Goal: Information Seeking & Learning: Learn about a topic

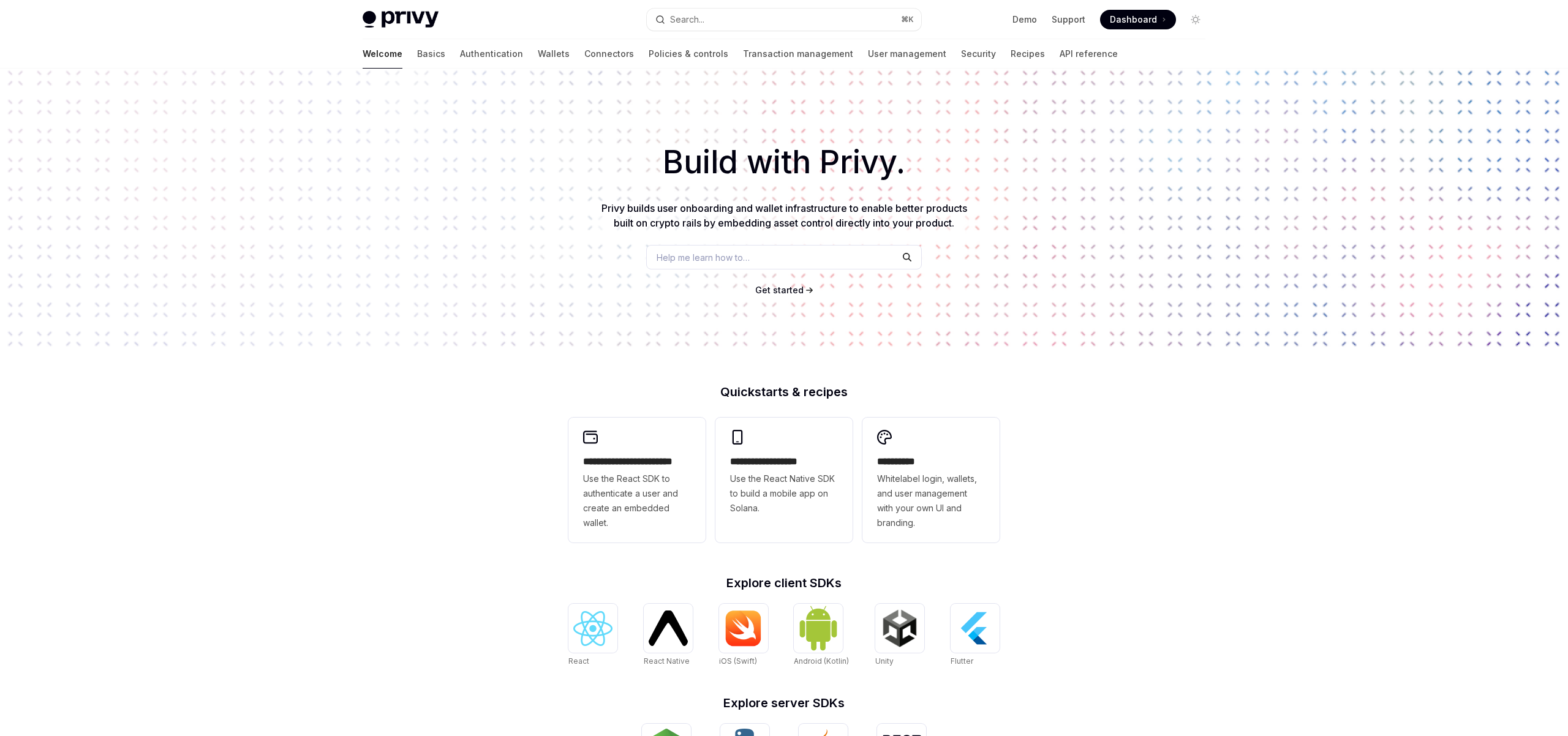
scroll to position [238, 0]
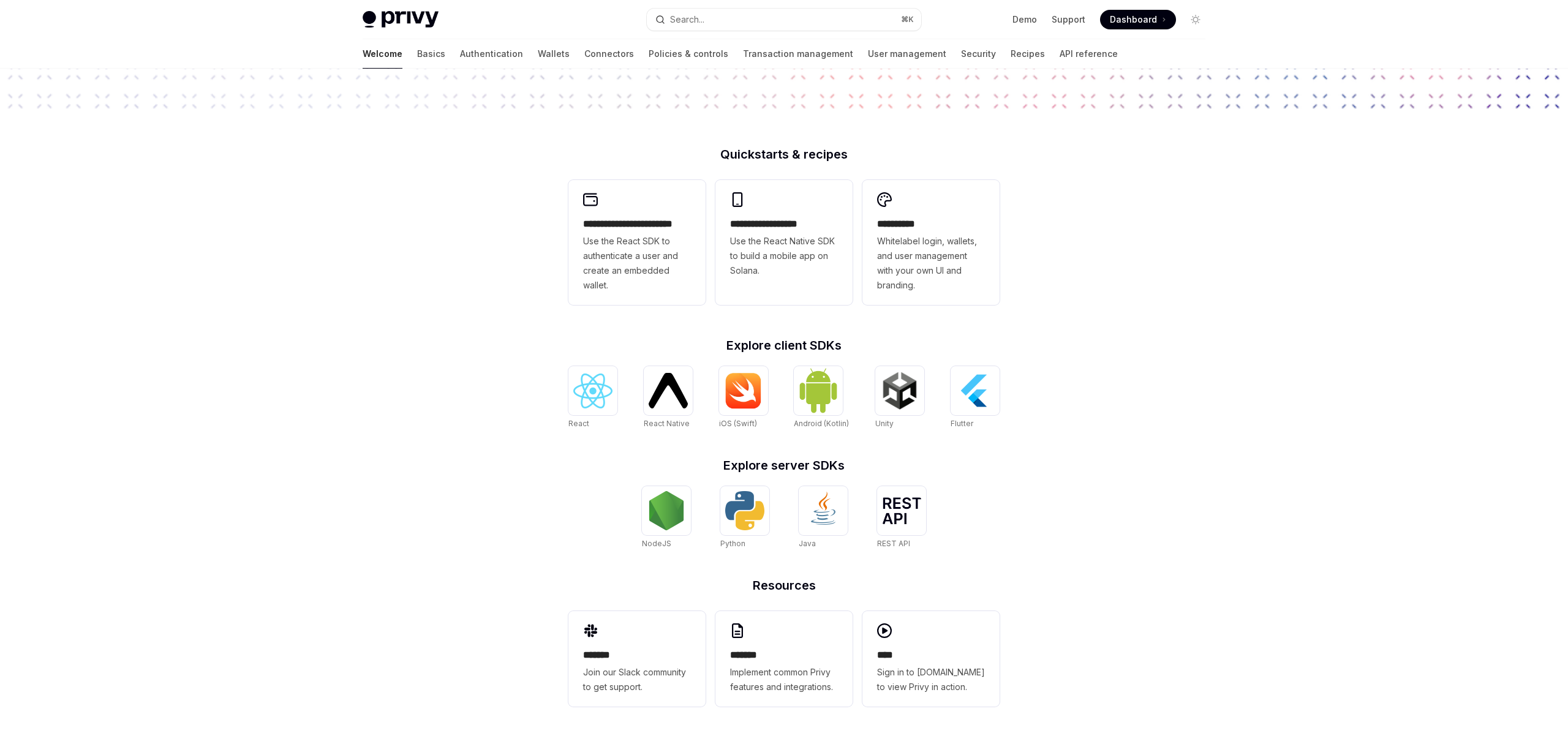
click at [498, 191] on div "**********" at bounding box center [784, 283] width 1568 height 905
click at [621, 209] on div "**********" at bounding box center [637, 242] width 137 height 125
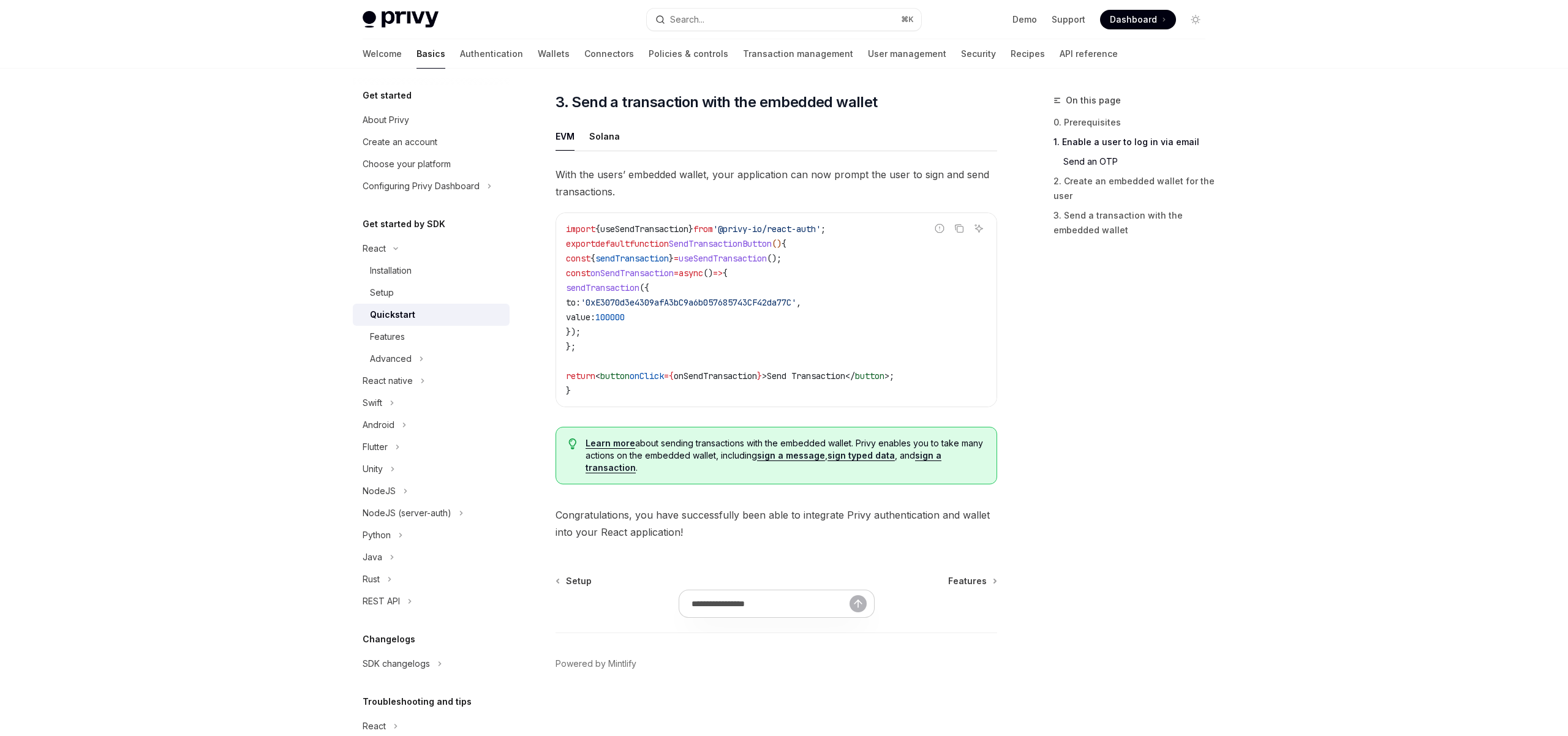
scroll to position [727, 0]
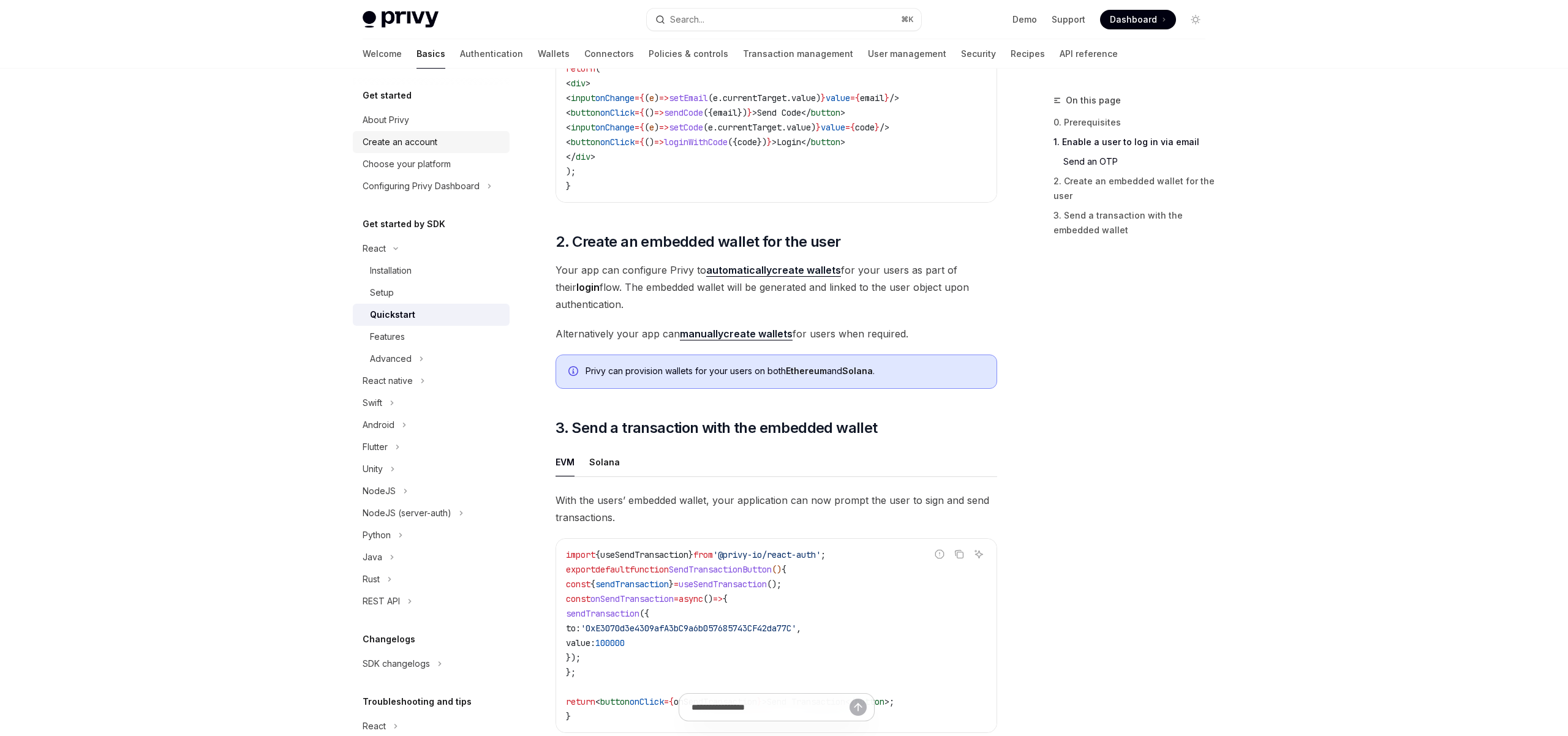
click at [403, 139] on div "Create an account" at bounding box center [400, 142] width 75 height 15
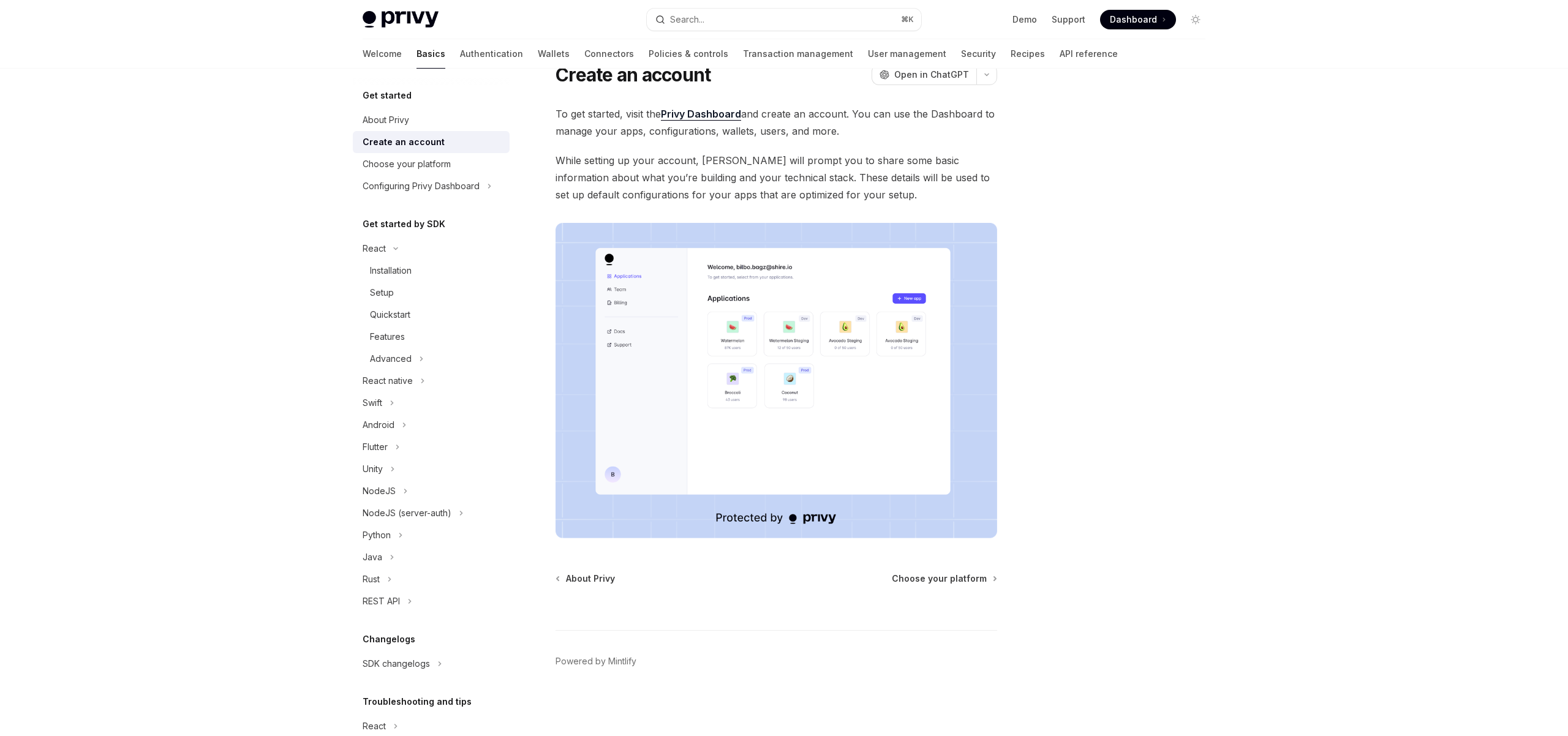
scroll to position [49, 0]
click at [402, 171] on link "Choose your platform" at bounding box center [431, 164] width 157 height 22
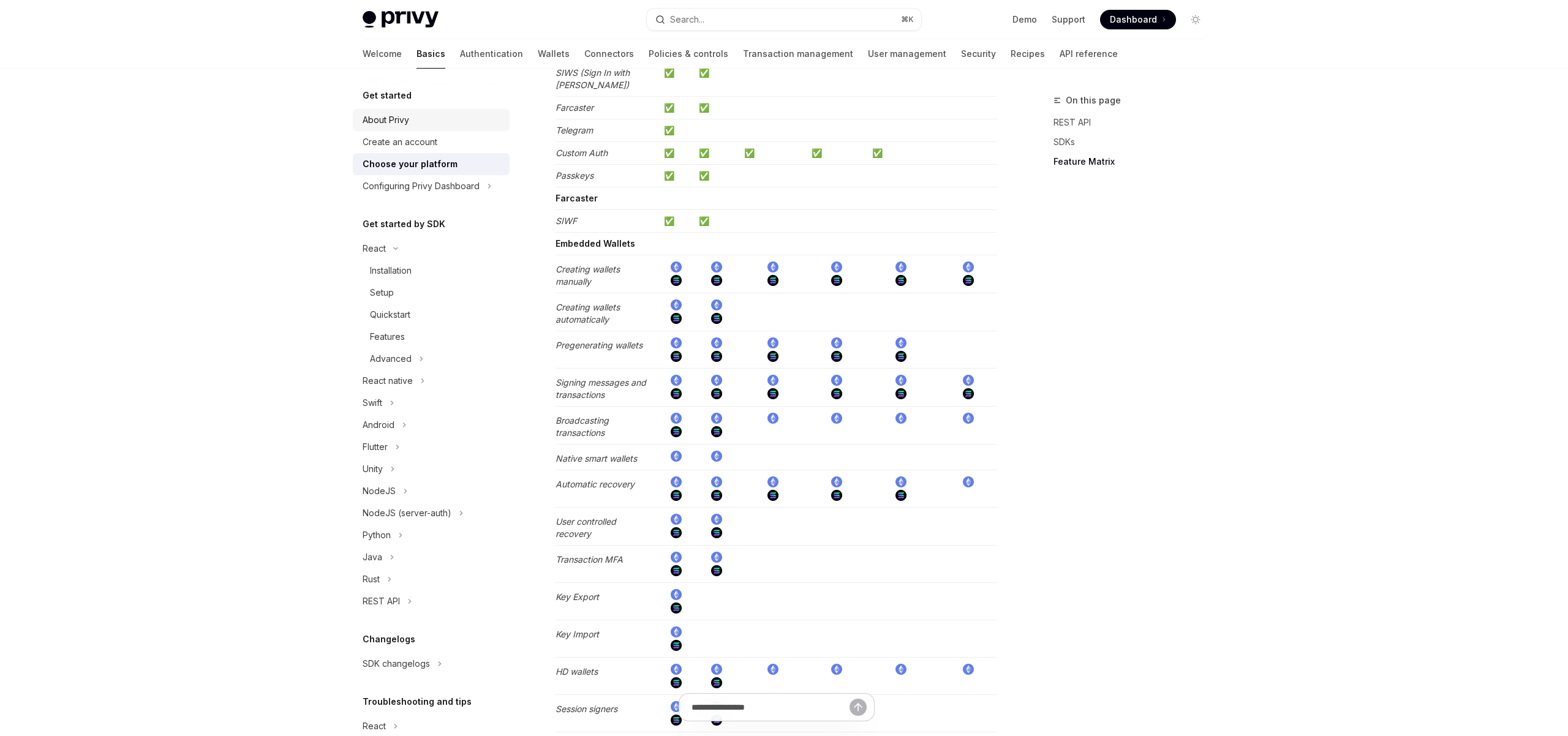
click at [406, 124] on div "About Privy" at bounding box center [386, 120] width 46 height 15
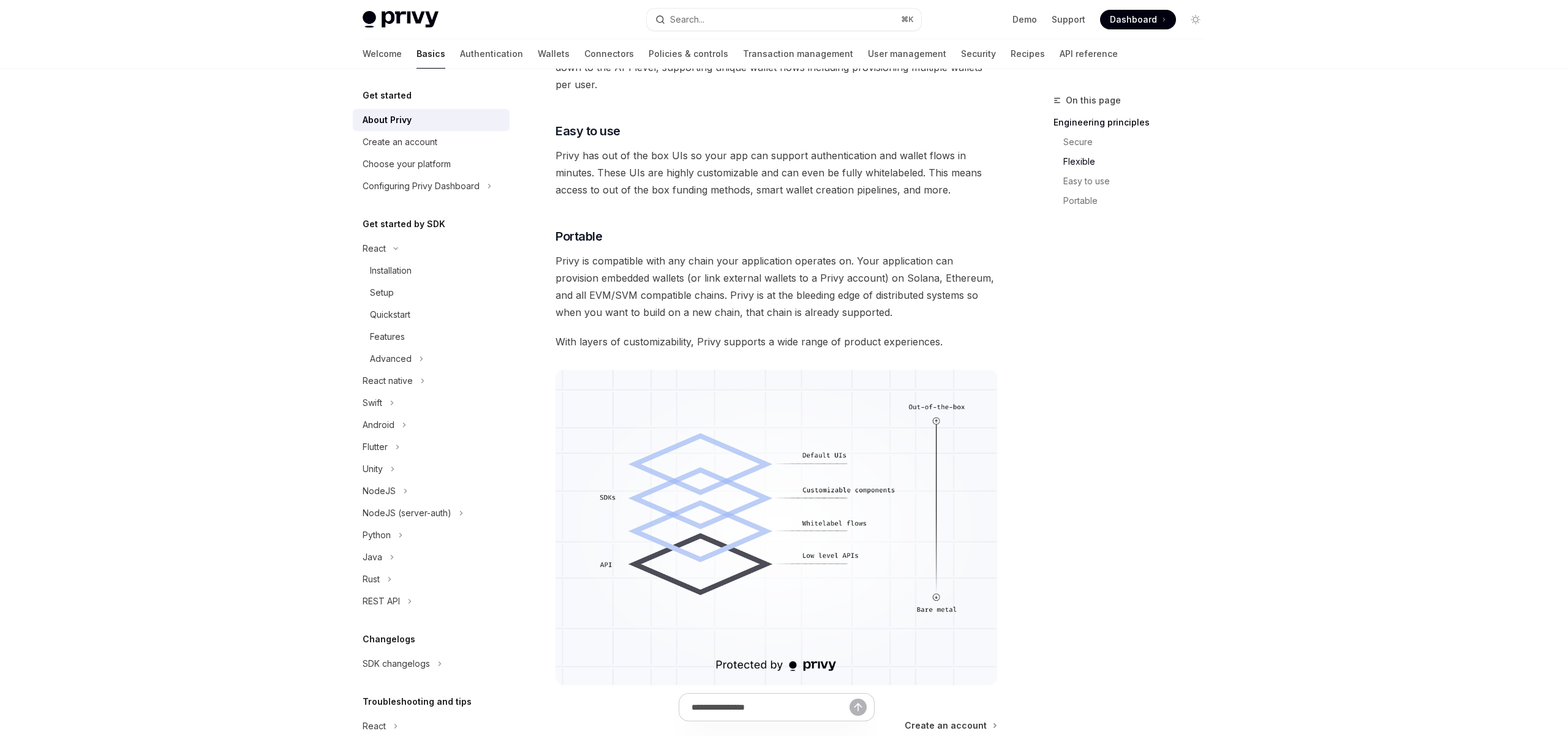
scroll to position [882, 0]
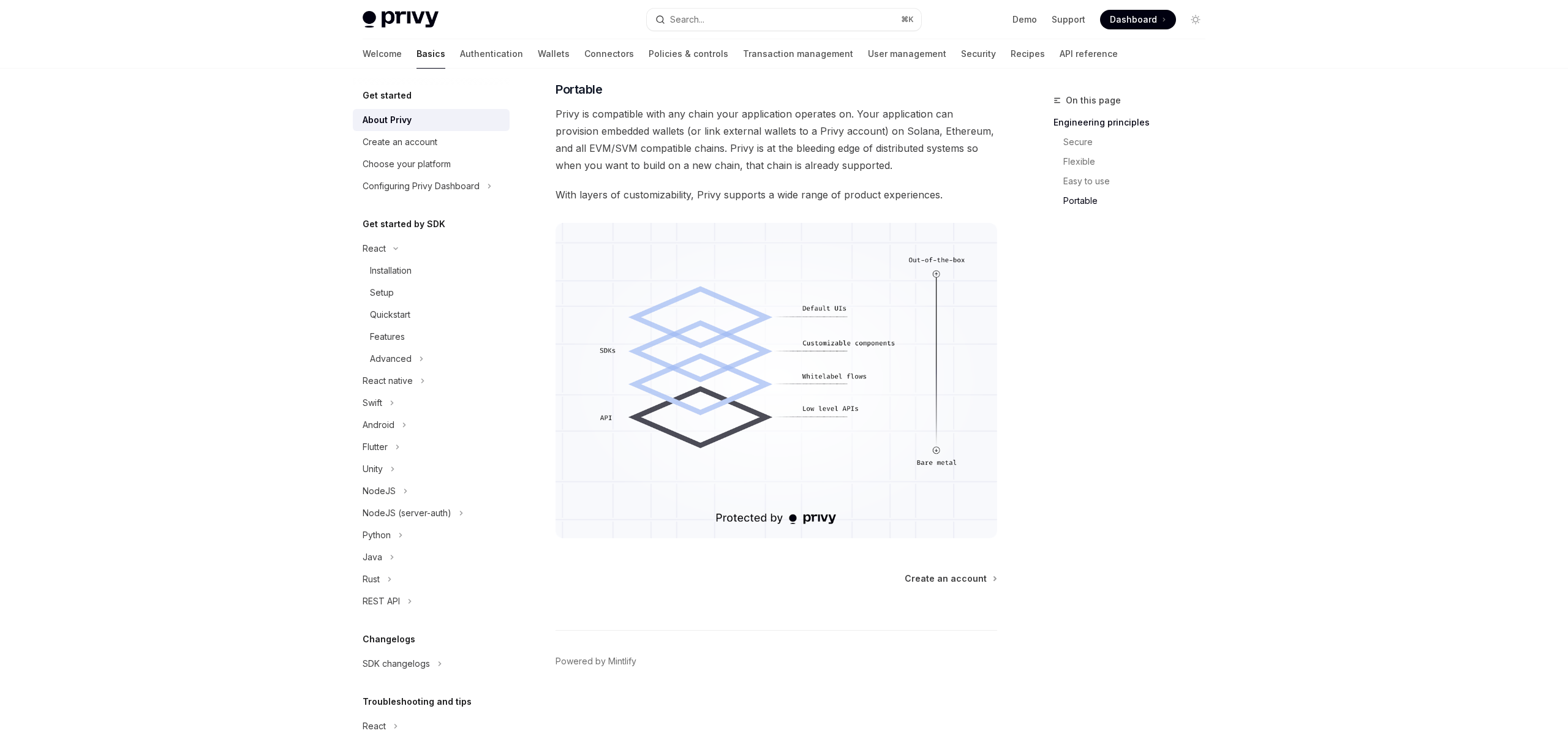
click at [1199, 256] on div "On this page Engineering principles Secure Flexible Easy to use Portable" at bounding box center [1122, 415] width 186 height 643
click at [1093, 162] on link "Flexible" at bounding box center [1134, 161] width 162 height 19
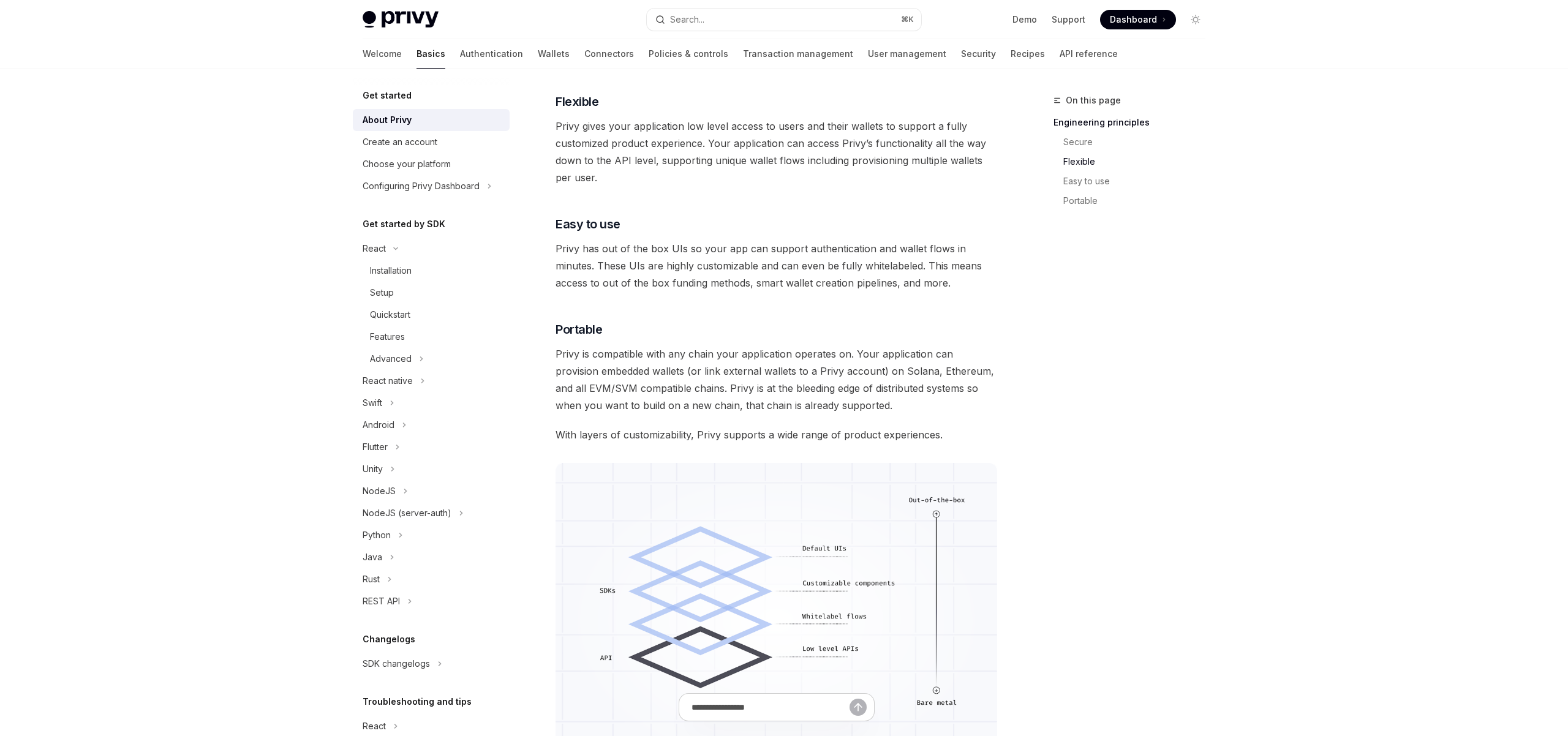
scroll to position [295, 0]
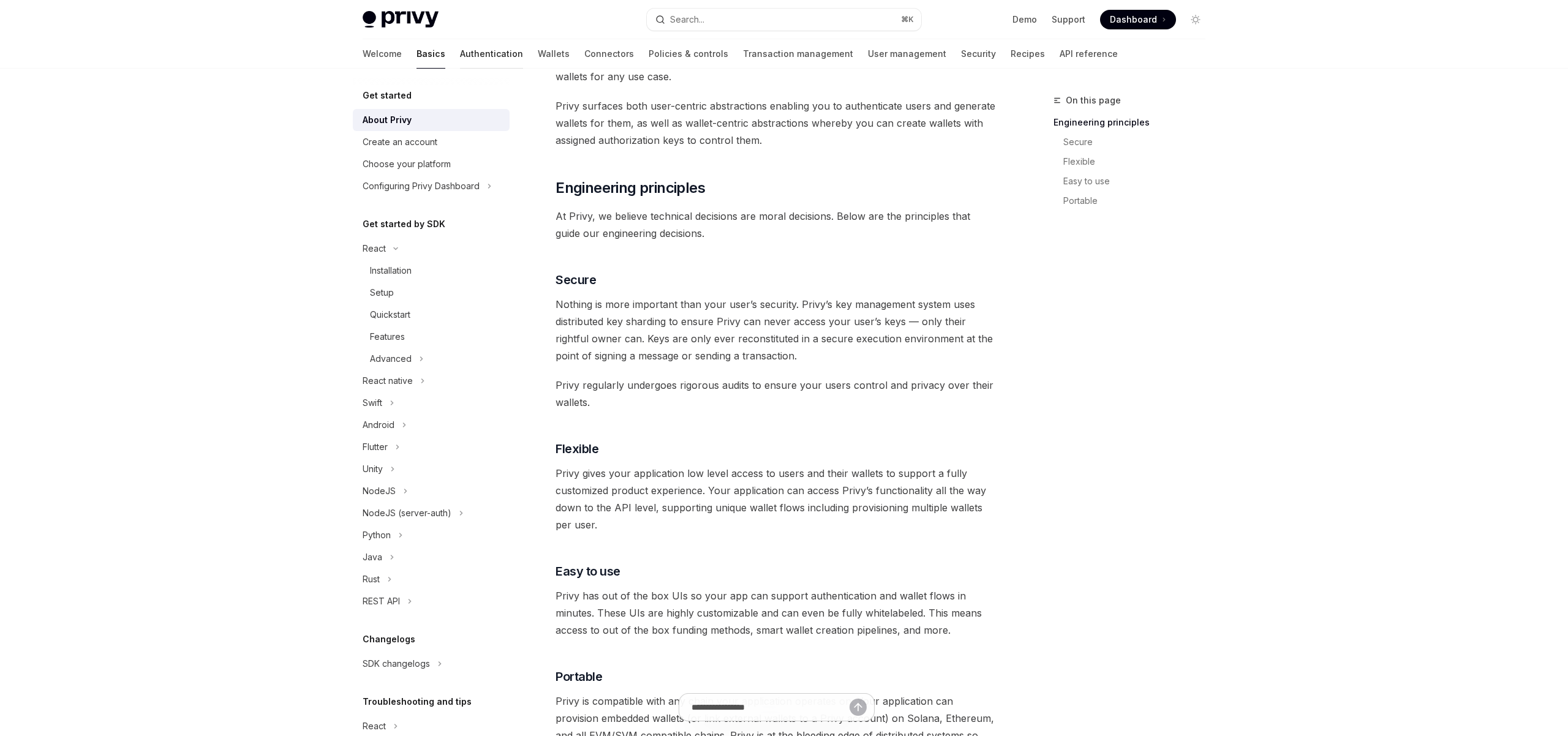
click at [460, 57] on link "Authentication" at bounding box center [492, 54] width 63 height 29
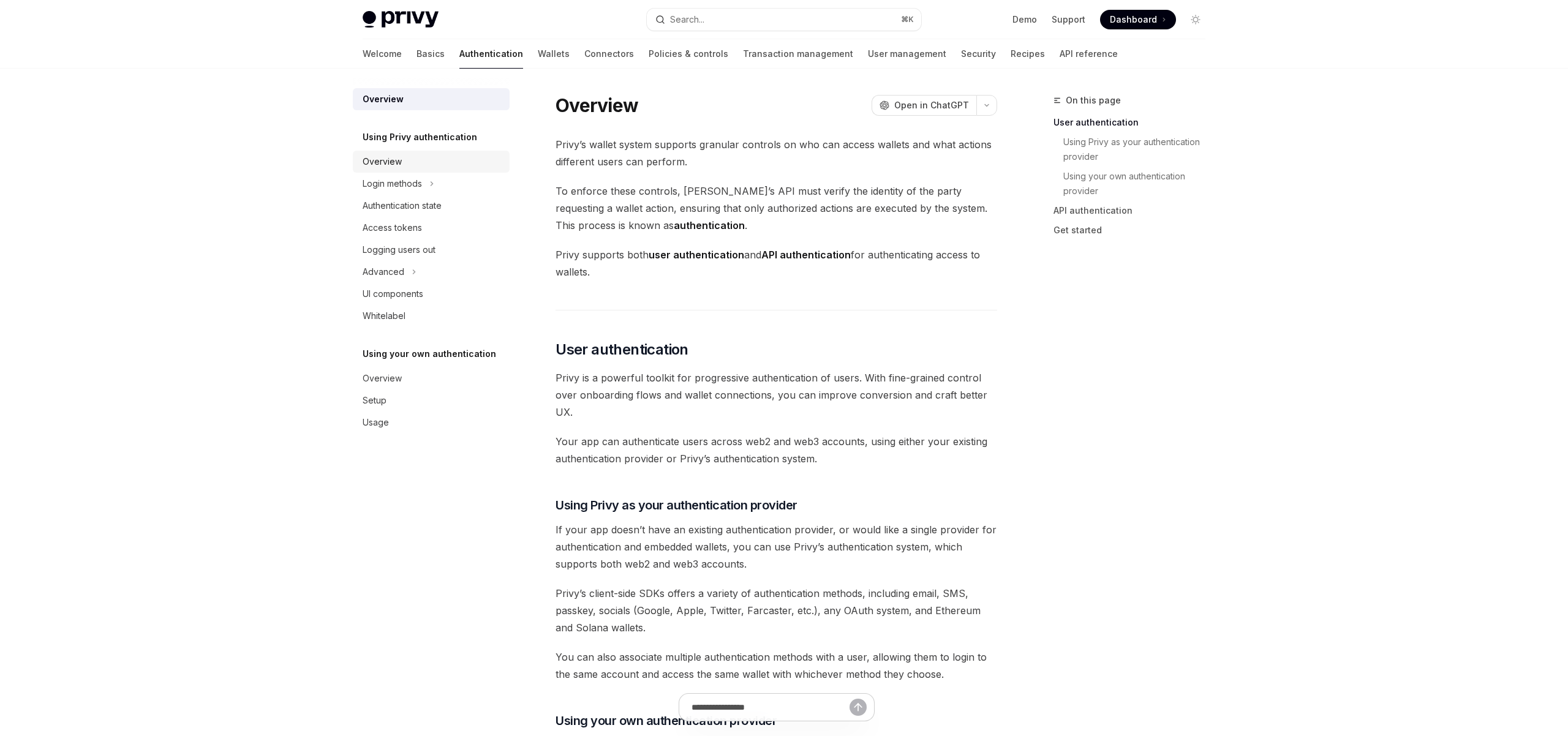
click at [389, 165] on div "Overview" at bounding box center [382, 161] width 39 height 15
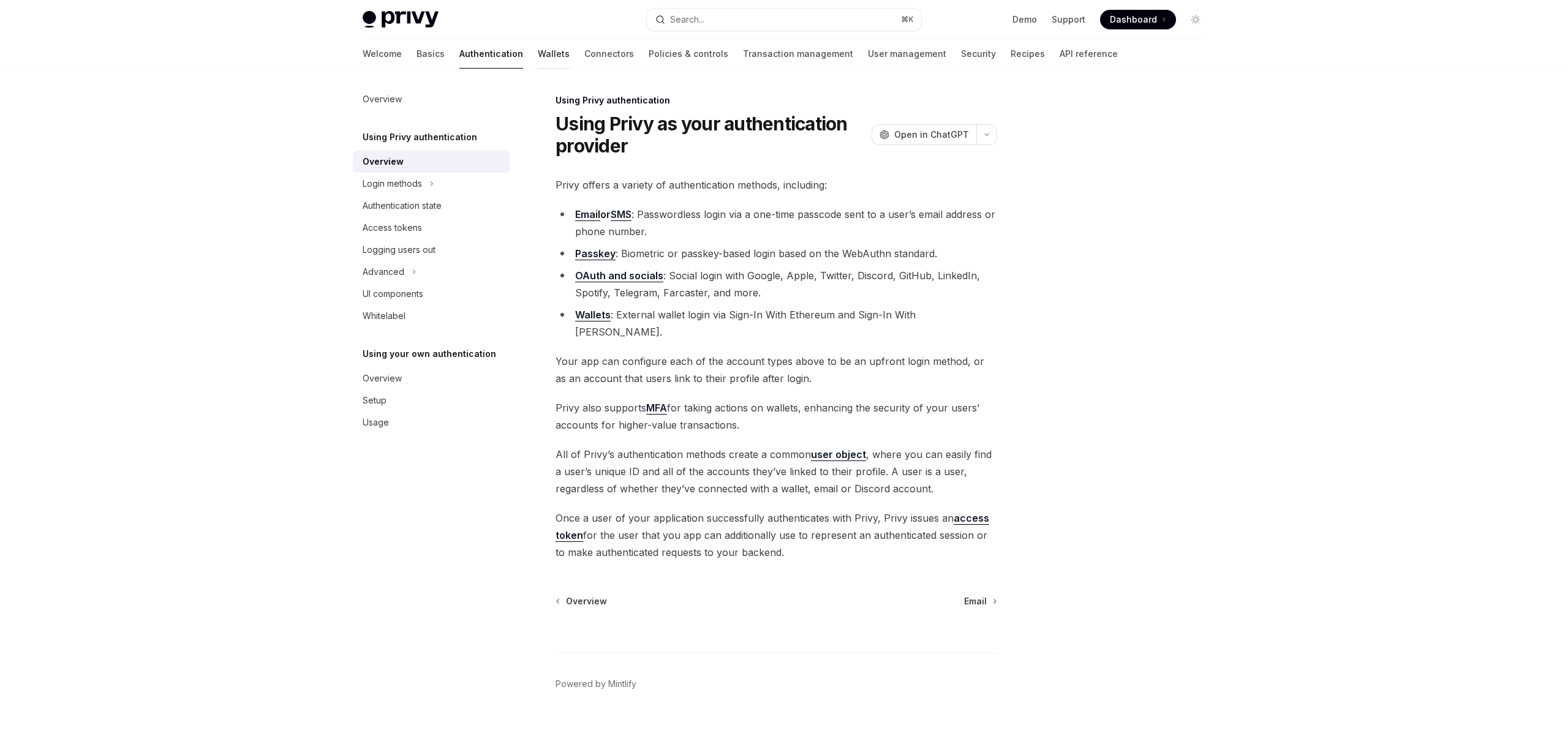
click at [538, 49] on link "Wallets" at bounding box center [553, 54] width 32 height 29
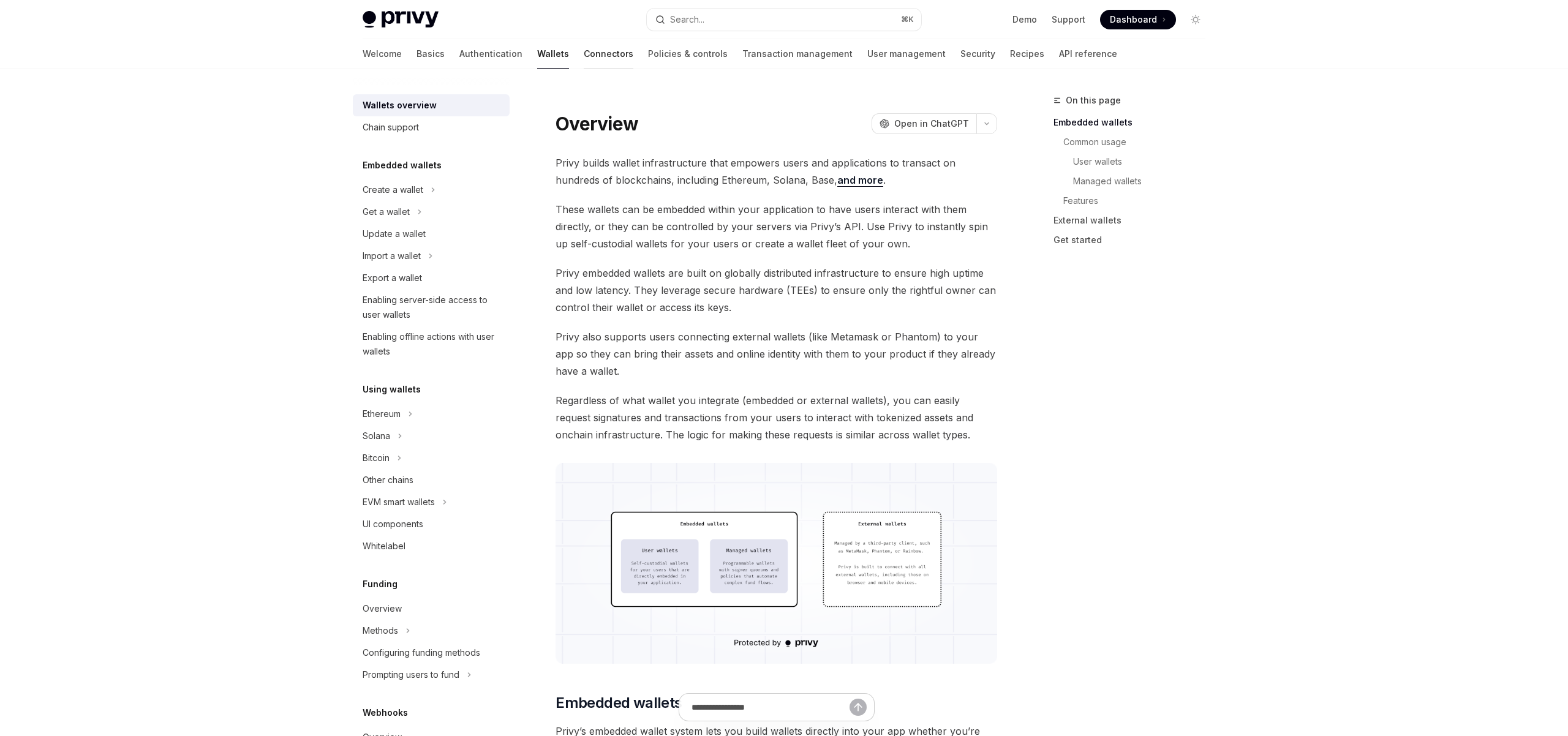
click at [584, 49] on link "Connectors" at bounding box center [609, 54] width 49 height 29
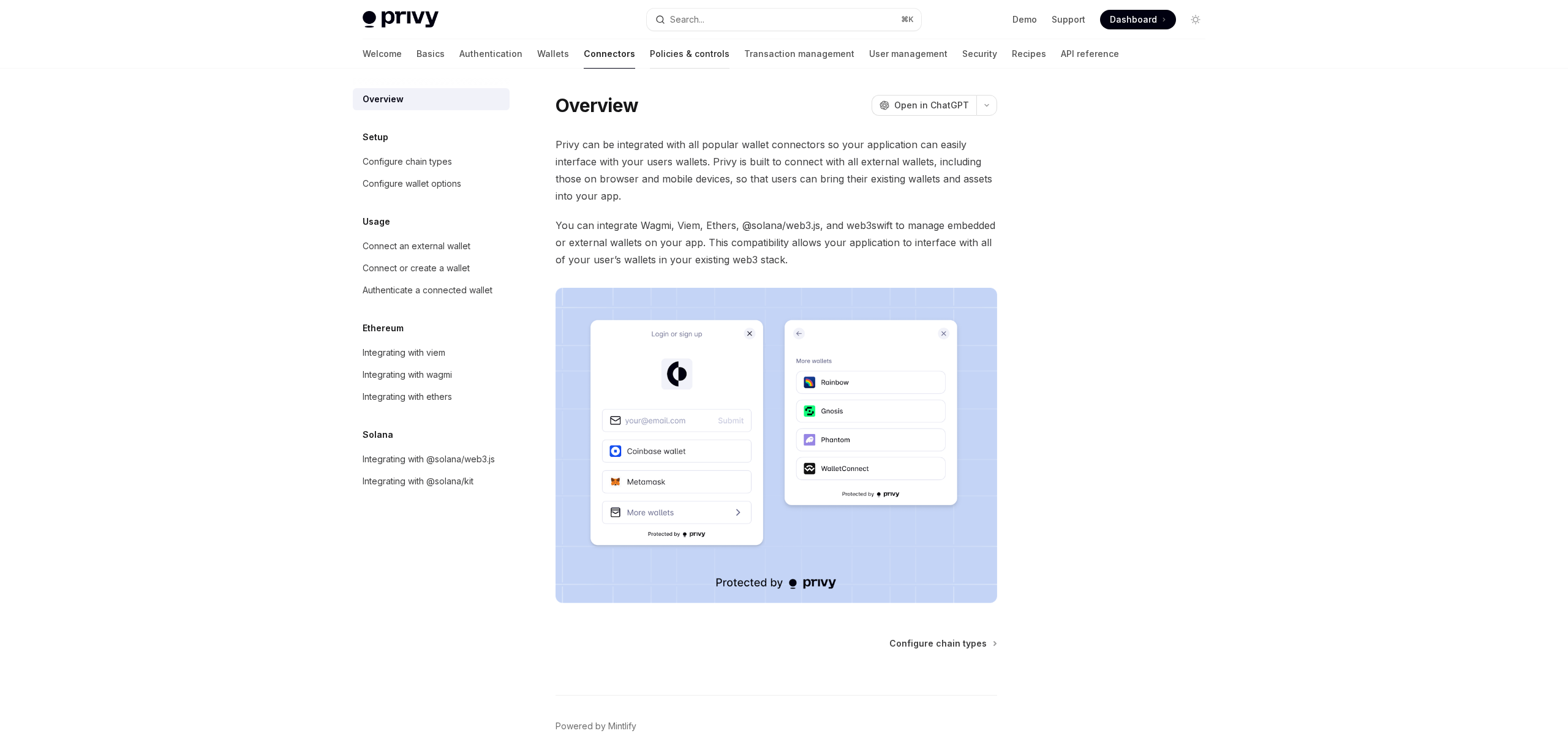
click at [650, 58] on link "Policies & controls" at bounding box center [689, 54] width 79 height 29
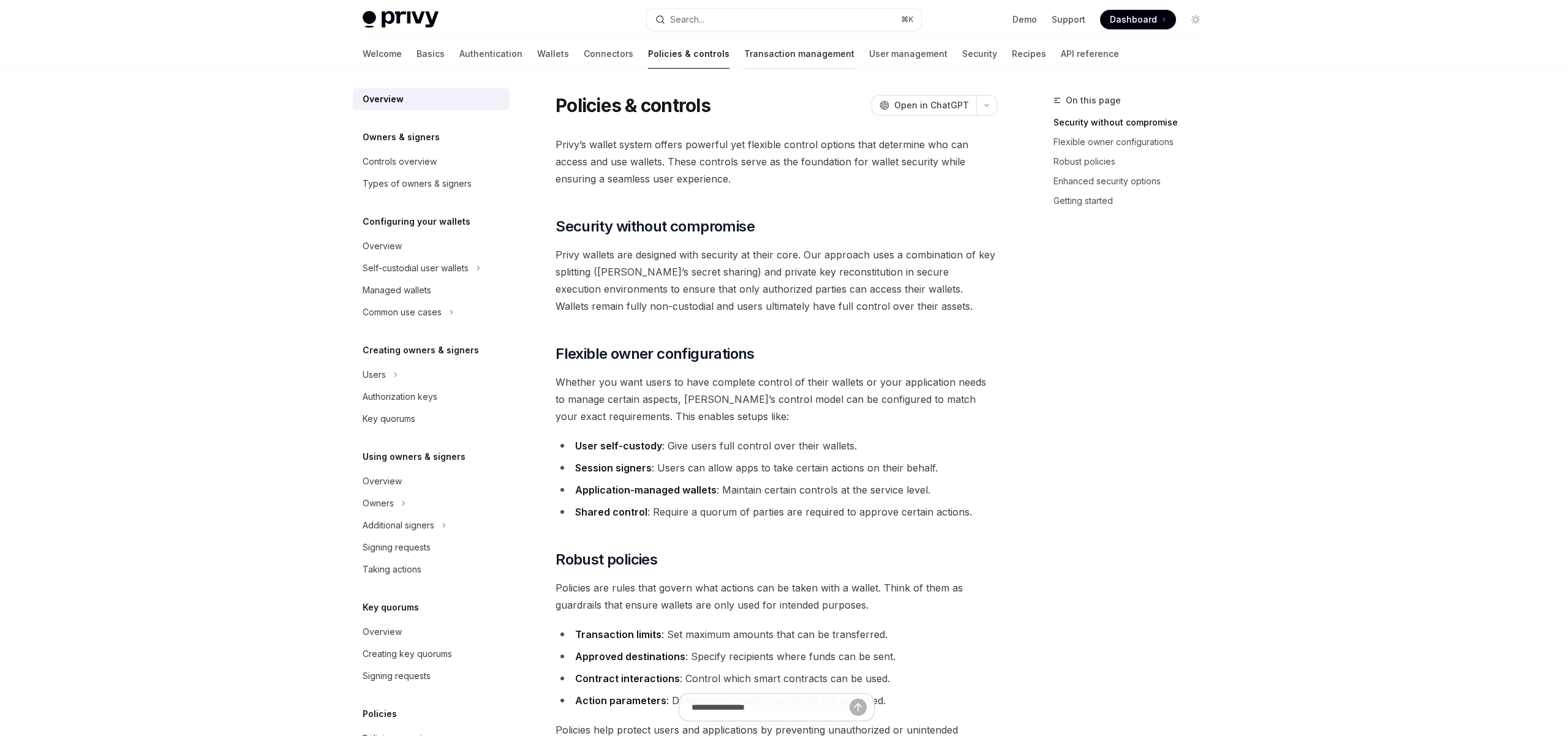
click at [745, 61] on link "Transaction management" at bounding box center [799, 54] width 110 height 29
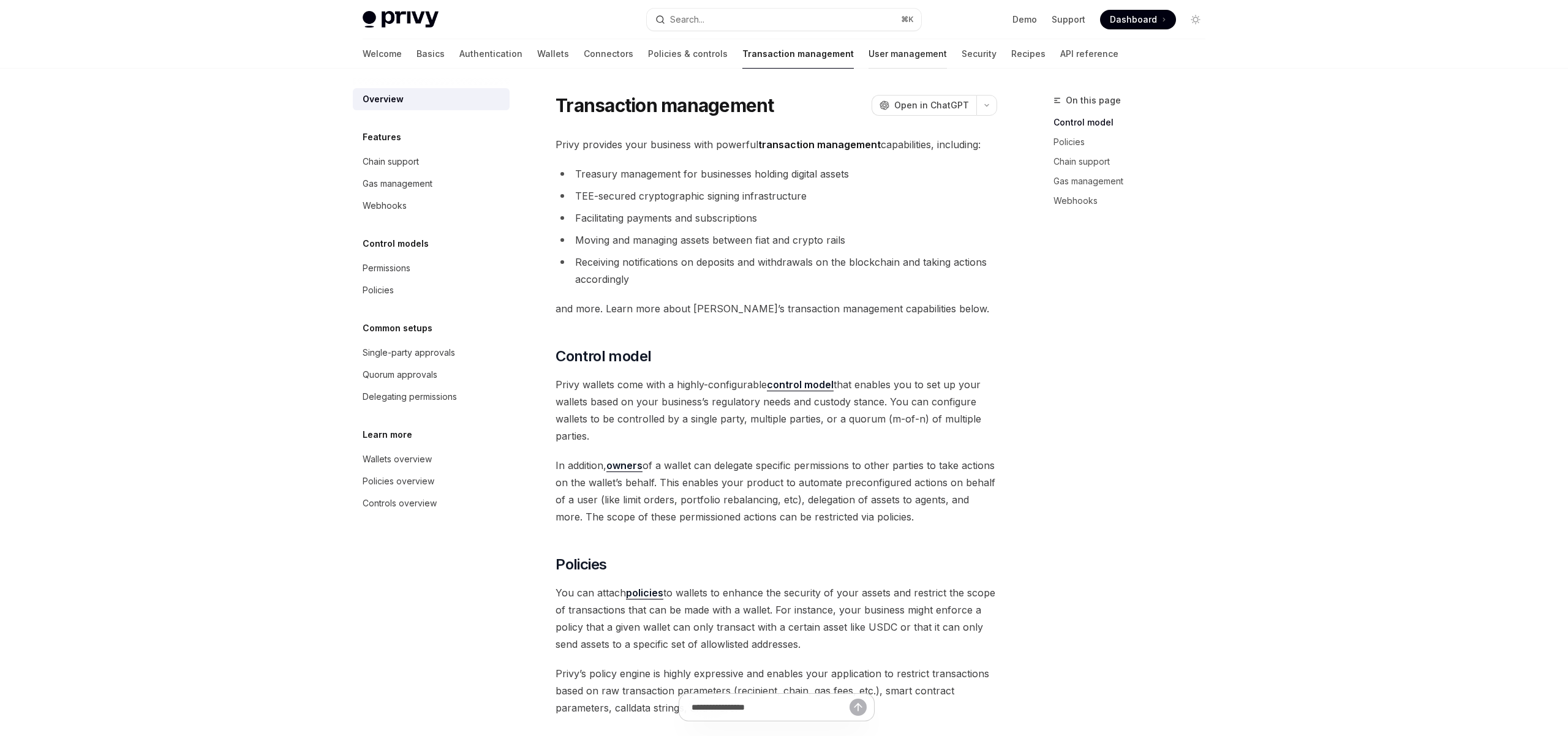
click at [869, 61] on link "User management" at bounding box center [908, 54] width 79 height 29
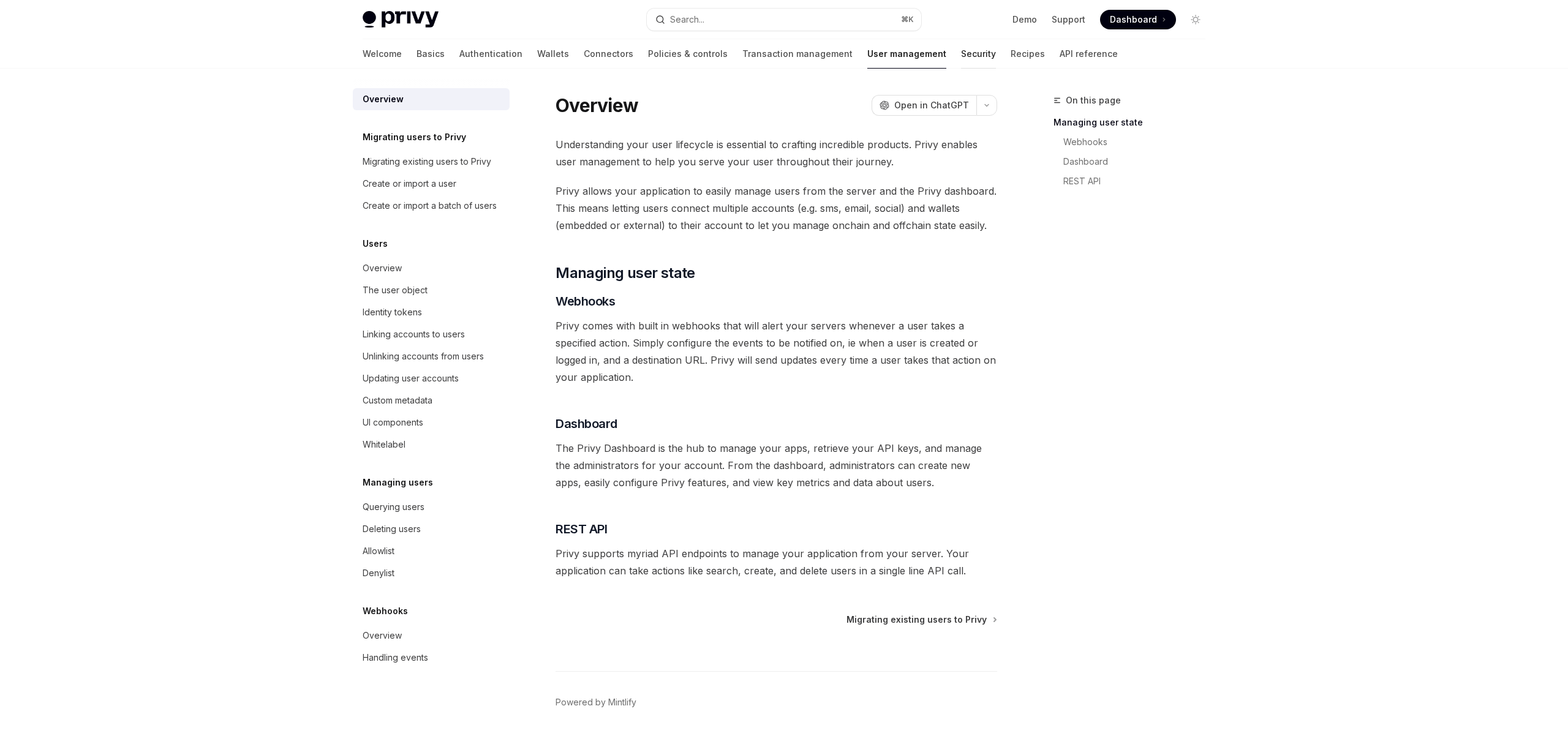
click at [961, 61] on link "Security" at bounding box center [978, 54] width 35 height 29
type textarea "*"
